Goal: Find specific page/section: Find specific page/section

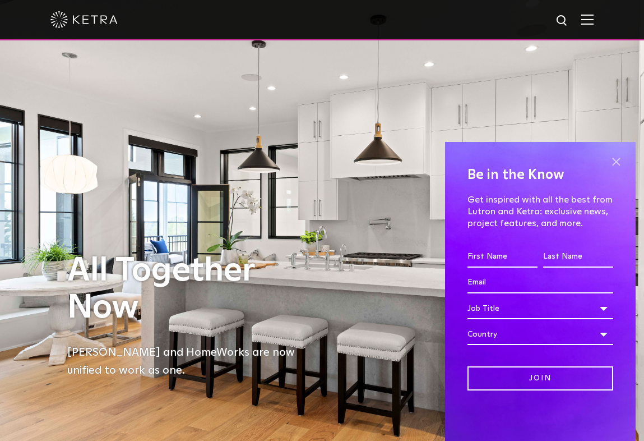
click at [614, 161] on span at bounding box center [616, 161] width 17 height 17
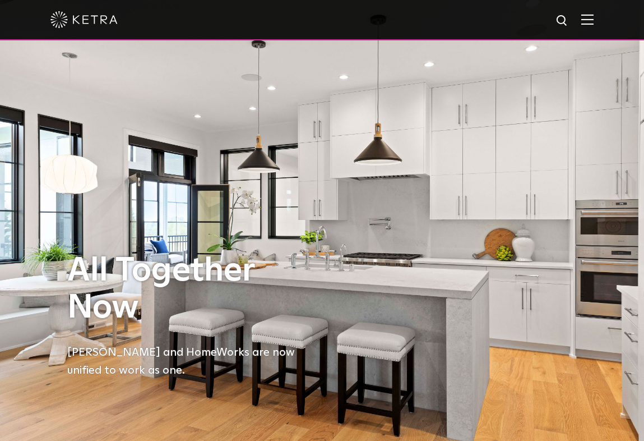
click at [594, 12] on div at bounding box center [321, 19] width 543 height 39
click at [591, 27] on div at bounding box center [321, 19] width 543 height 39
click at [594, 19] on img at bounding box center [588, 19] width 12 height 11
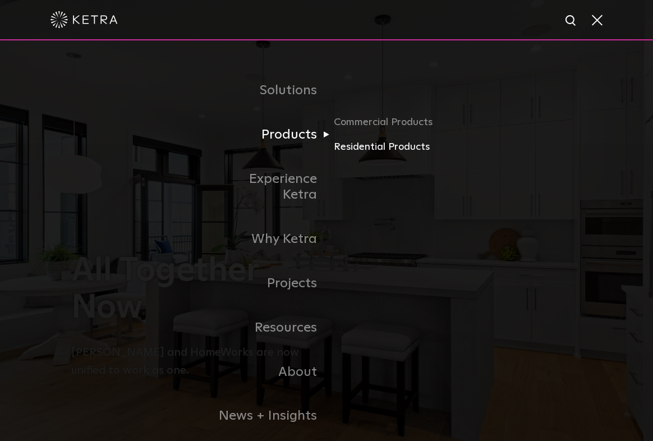
click at [349, 149] on link "Residential Products" at bounding box center [388, 147] width 108 height 16
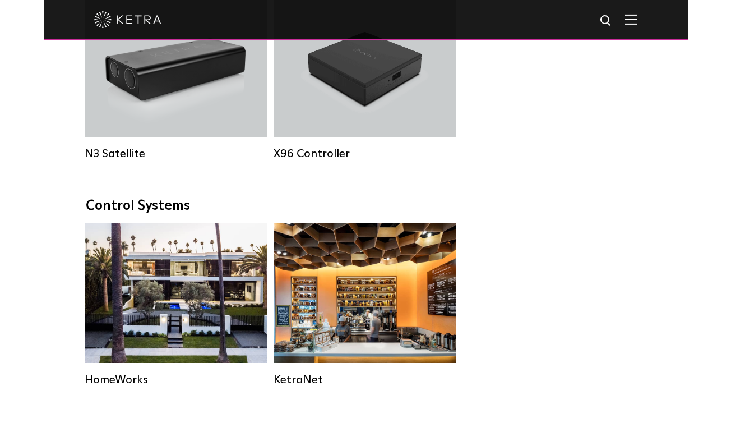
scroll to position [1329, 0]
